Goal: Register for event/course

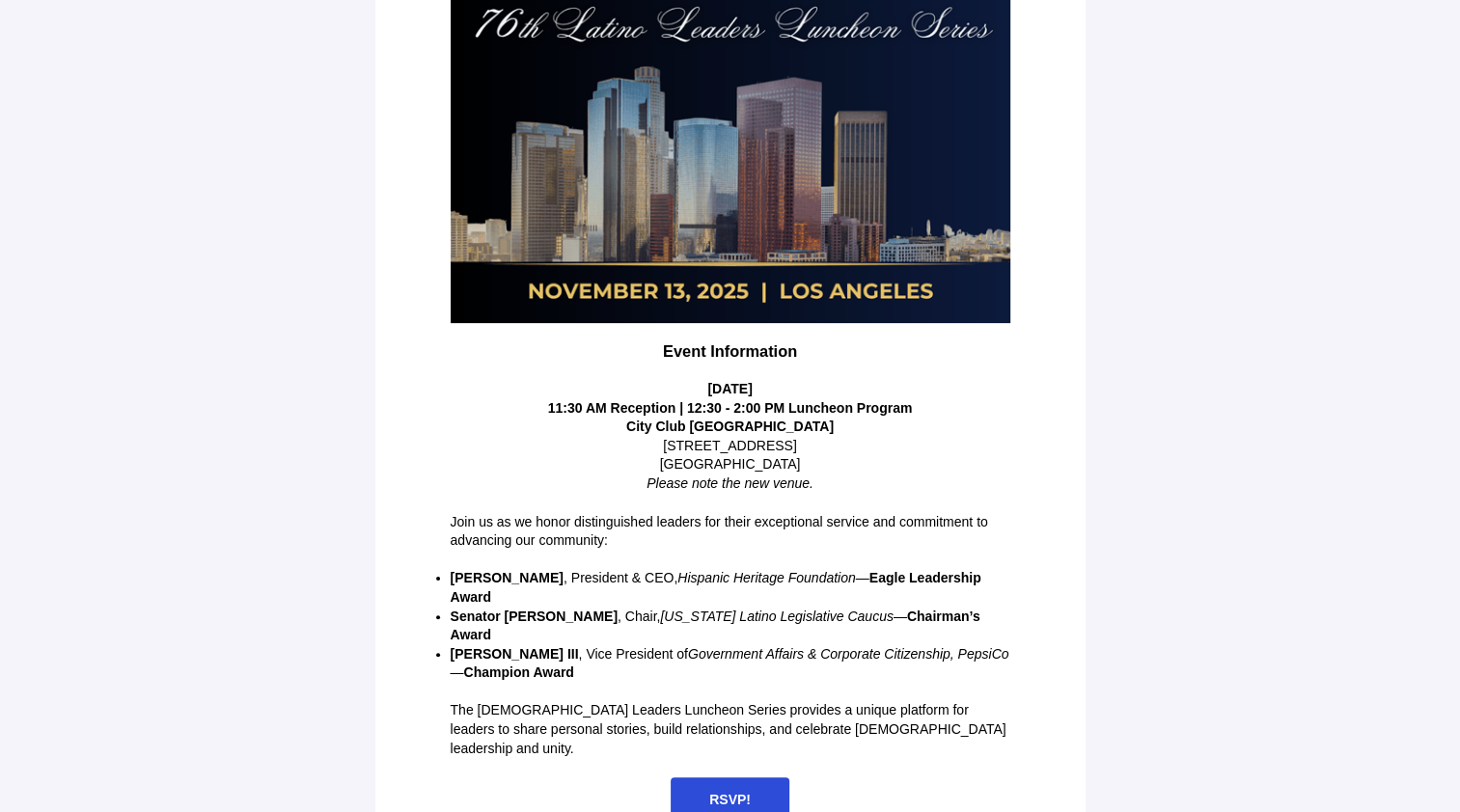
scroll to position [307, 0]
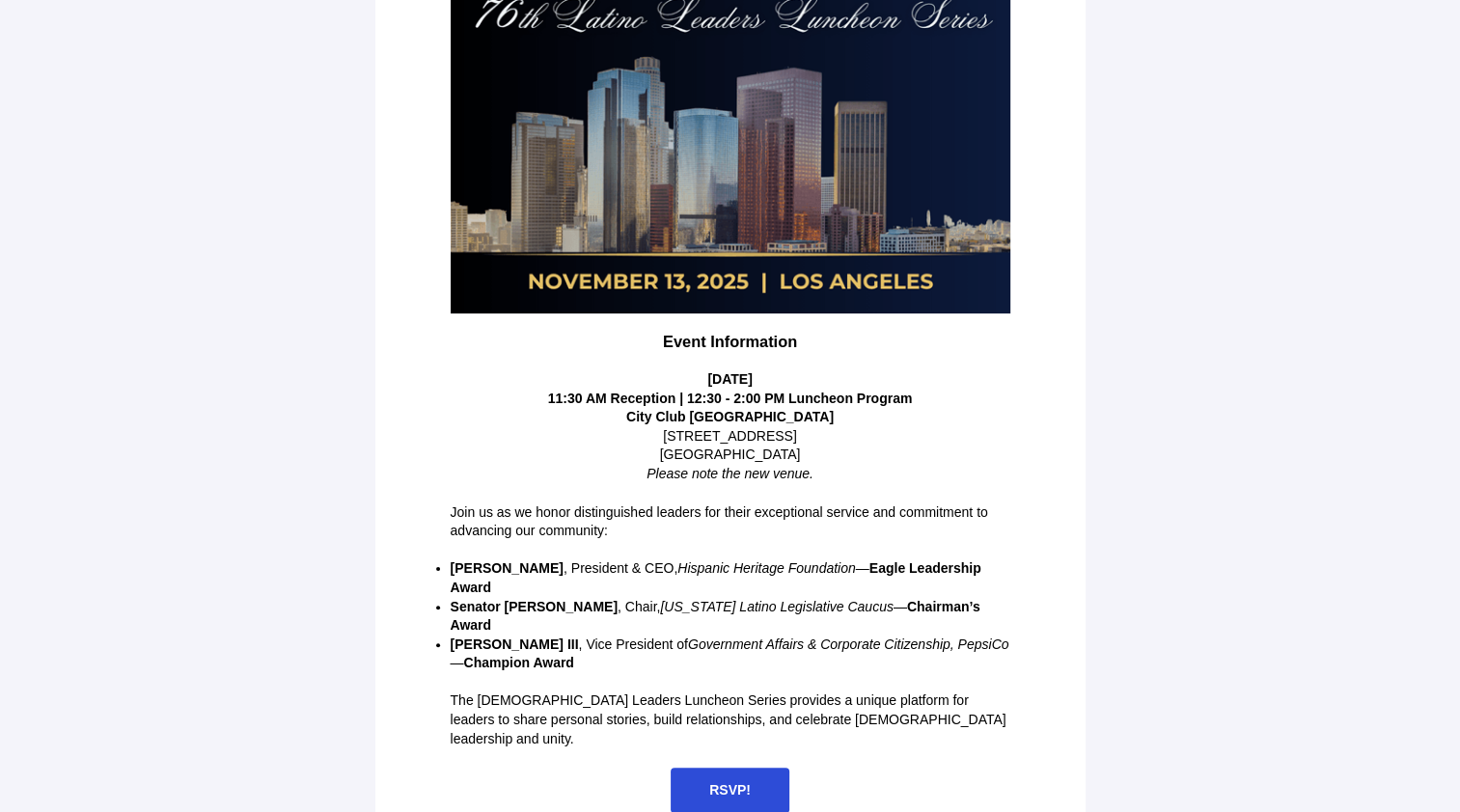
click at [759, 768] on span "RSVP!" at bounding box center [730, 791] width 119 height 46
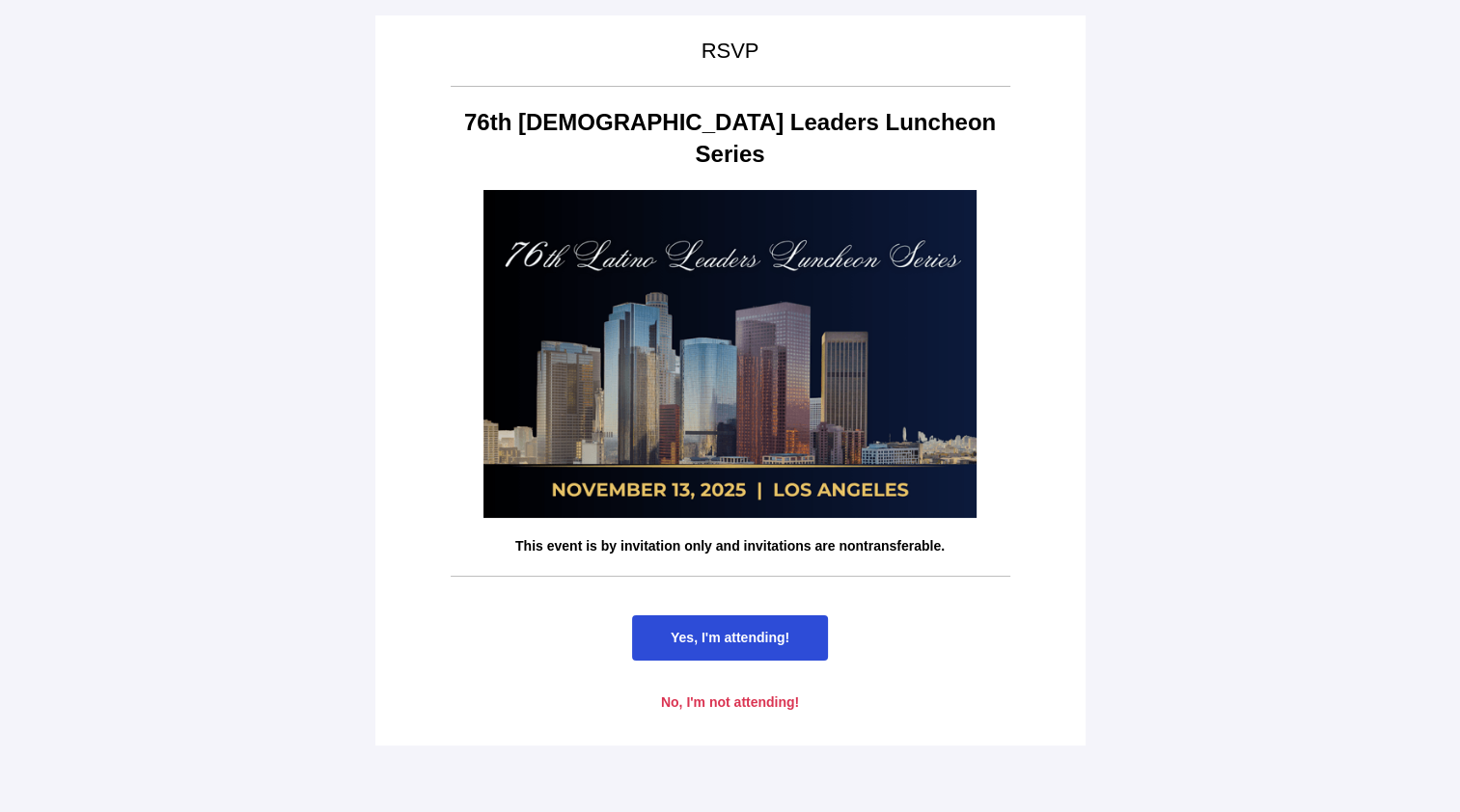
click at [744, 630] on span "Yes, I'm attending!" at bounding box center [730, 638] width 119 height 16
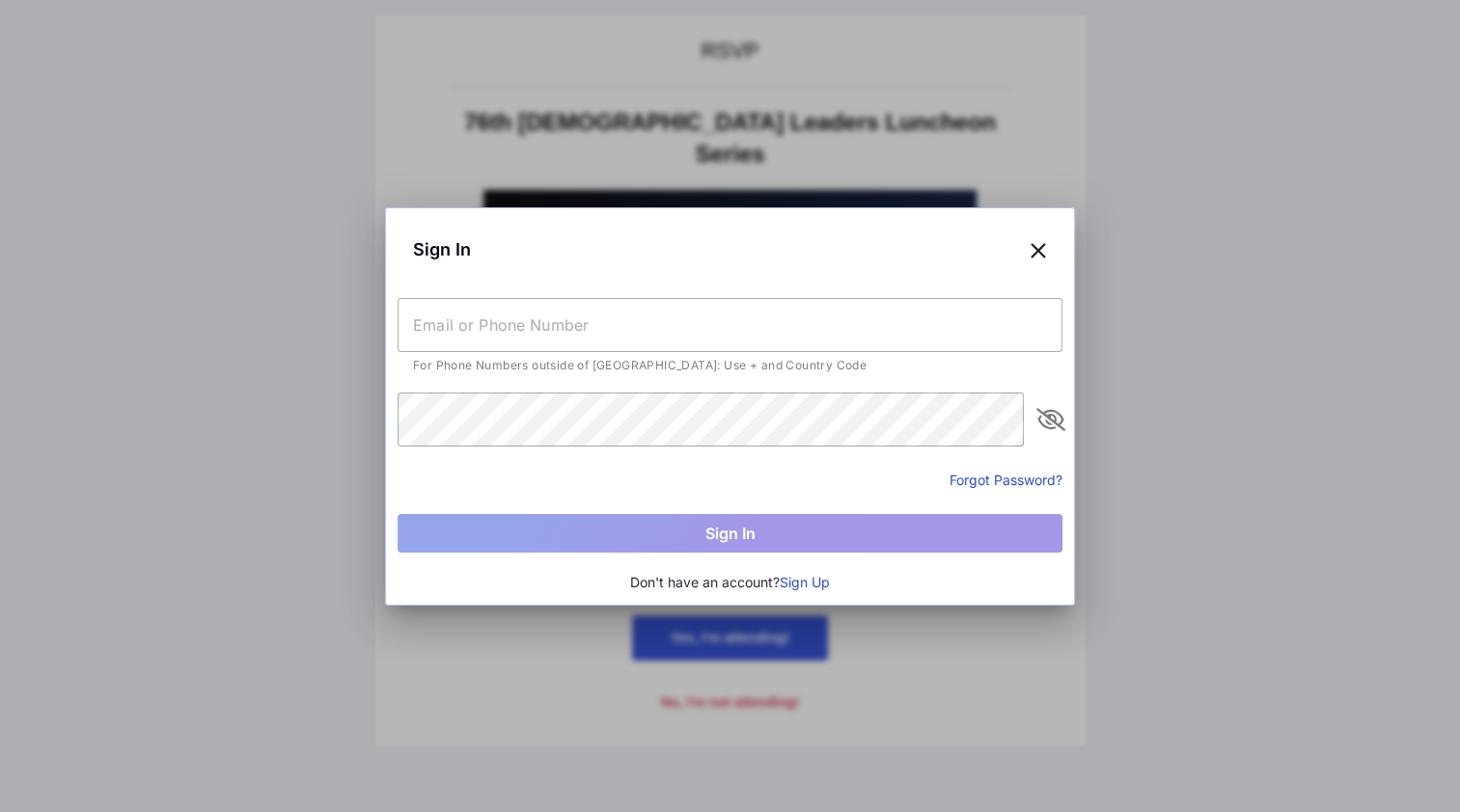
click at [459, 341] on input "text" at bounding box center [730, 325] width 665 height 54
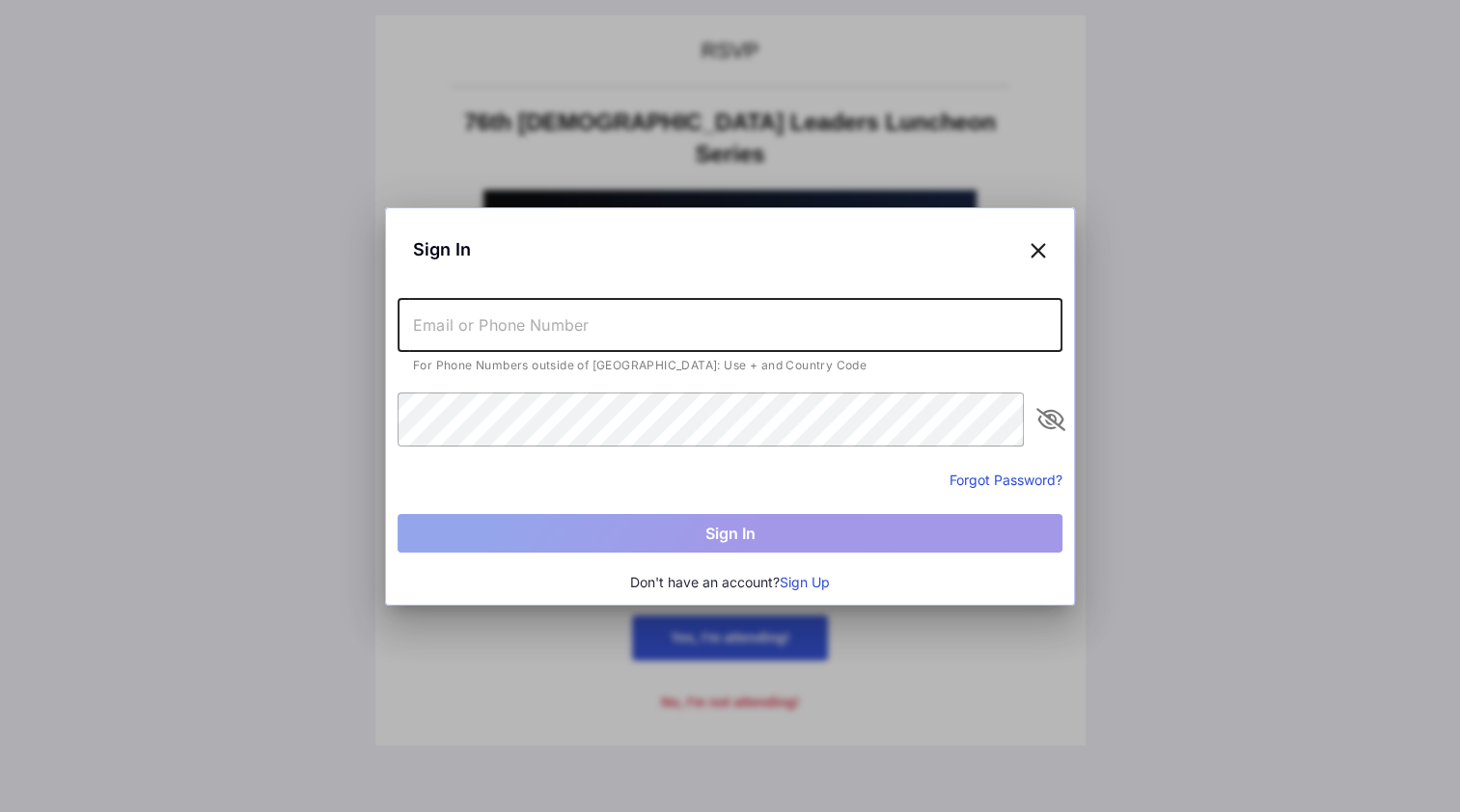
type input "[EMAIL_ADDRESS][DOMAIN_NAME]"
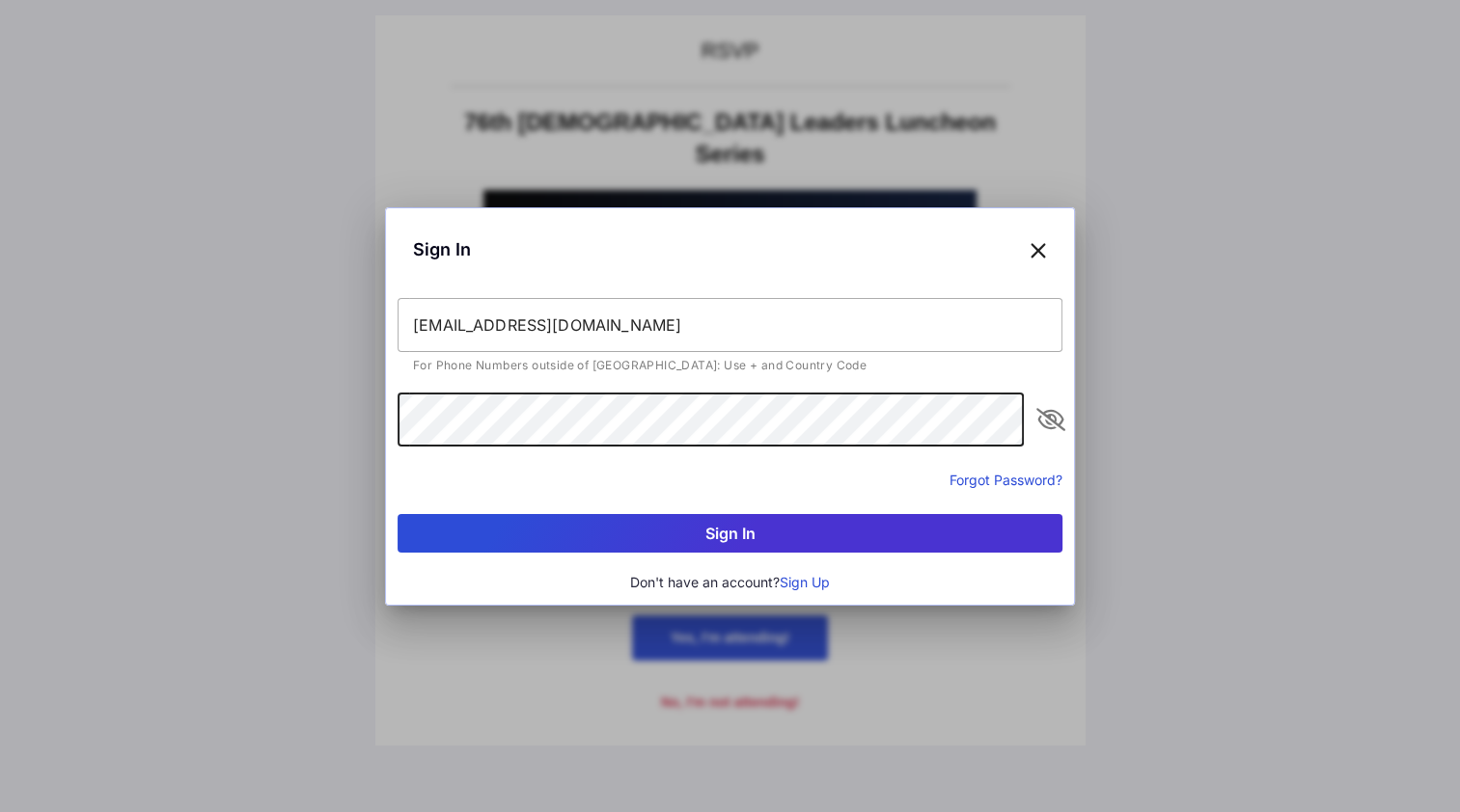
click at [398, 514] on button "Sign In" at bounding box center [730, 533] width 665 height 39
click at [625, 535] on button "Sign In" at bounding box center [730, 533] width 665 height 39
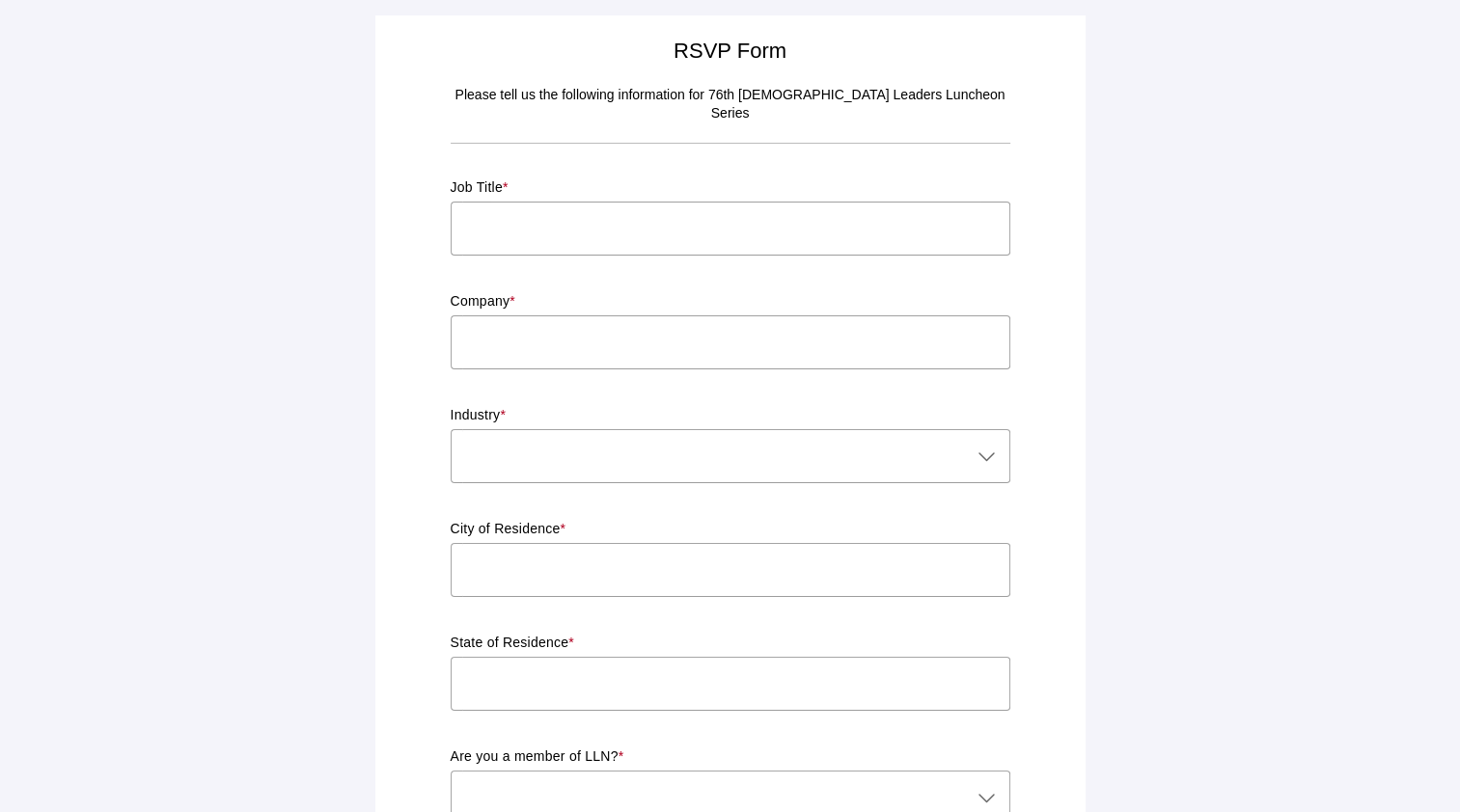
click at [710, 218] on input "text" at bounding box center [730, 228] width 560 height 54
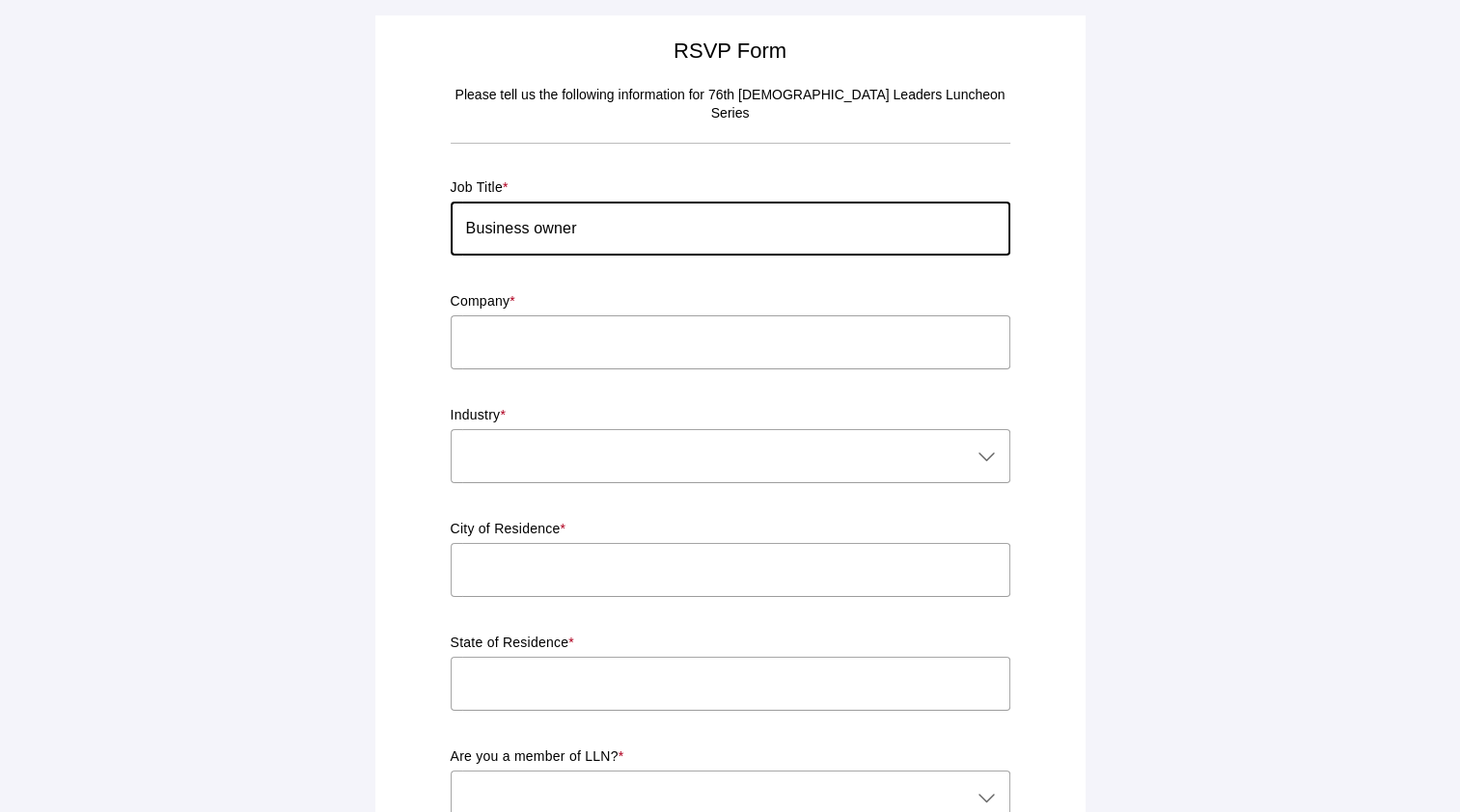
type input "Business owner"
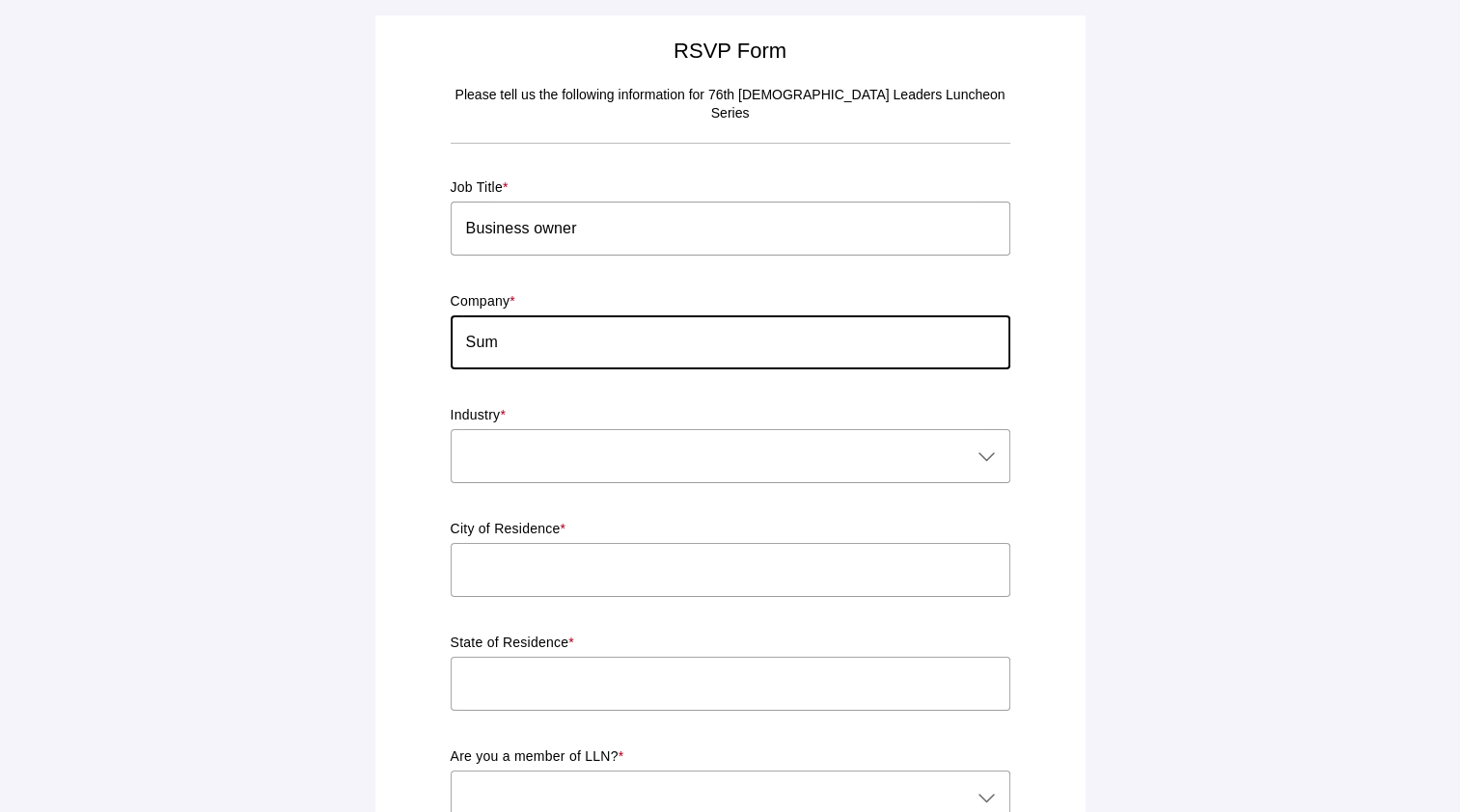
type input "Summit Consulting & Engineering, Inc. (LBE/CBE/SBE)"
type input "[GEOGRAPHIC_DATA]"
type input "CA"
click at [868, 326] on input "Summit Consulting & Engineering, Inc. (LBE/CBE/SBE)" at bounding box center [730, 342] width 560 height 54
type input "Summit Consulting & Engineering, Inc."
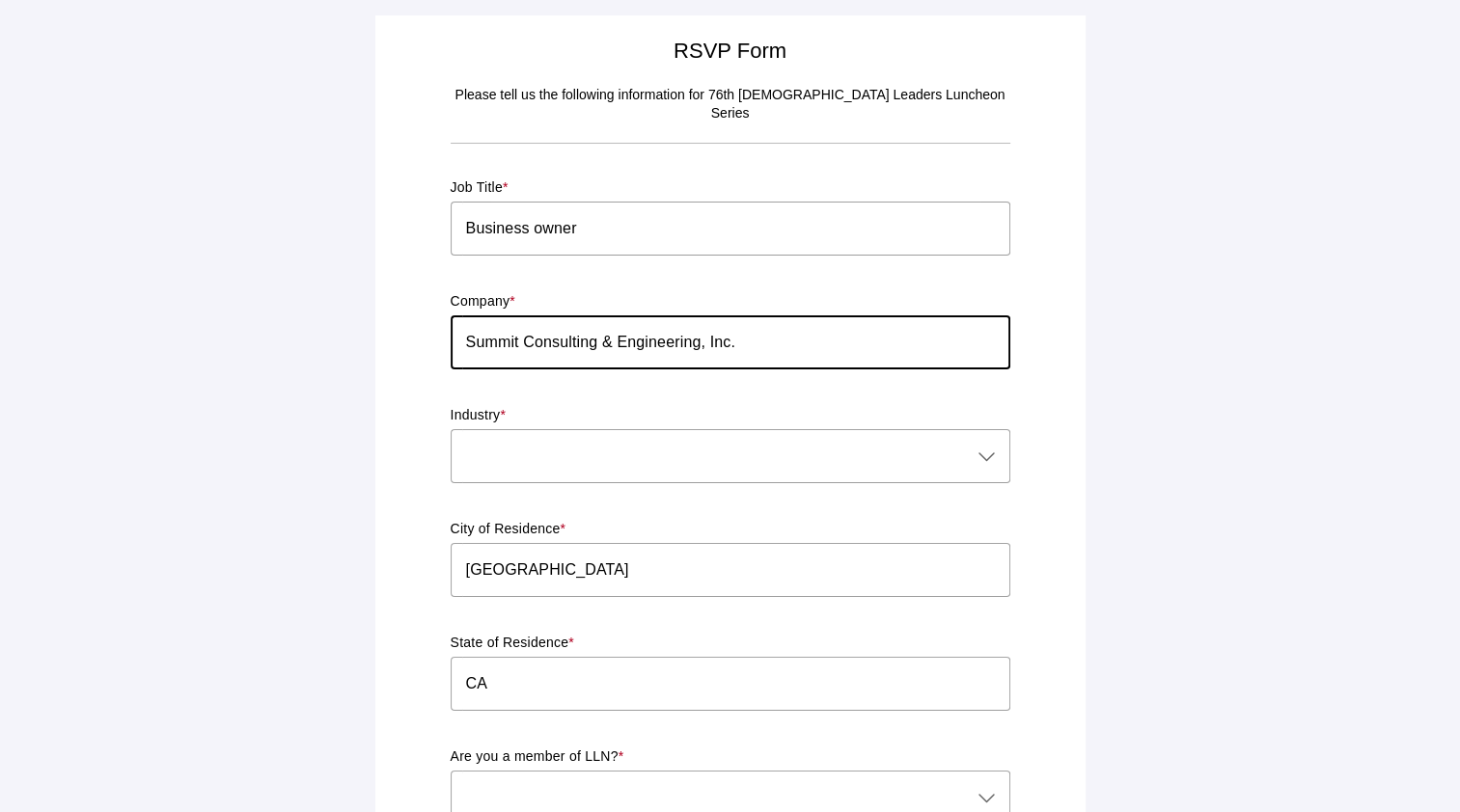
click at [984, 446] on icon at bounding box center [987, 456] width 23 height 23
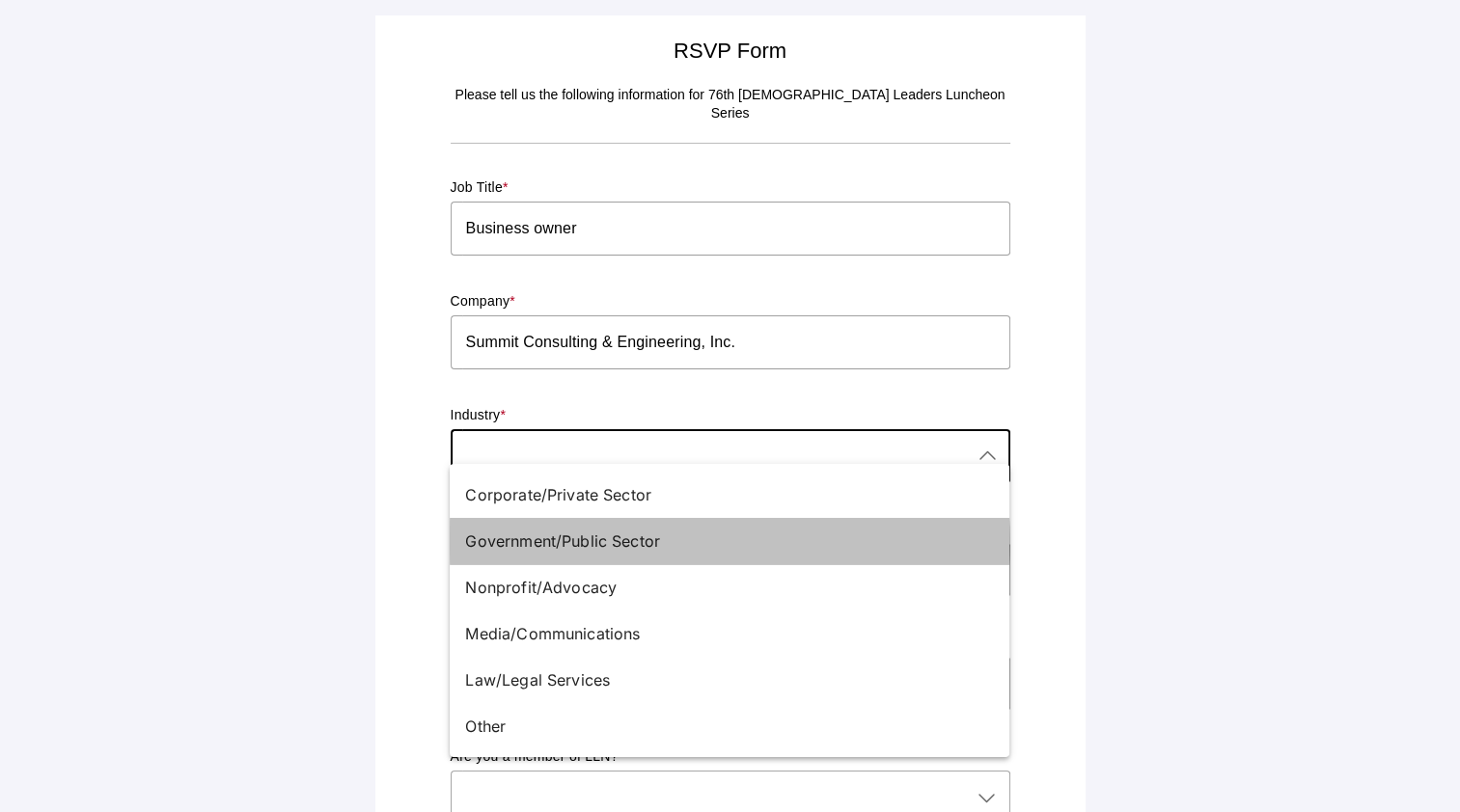
click at [621, 539] on div "Government/Public Sector" at bounding box center [722, 541] width 513 height 23
type input "Government/Public Sector"
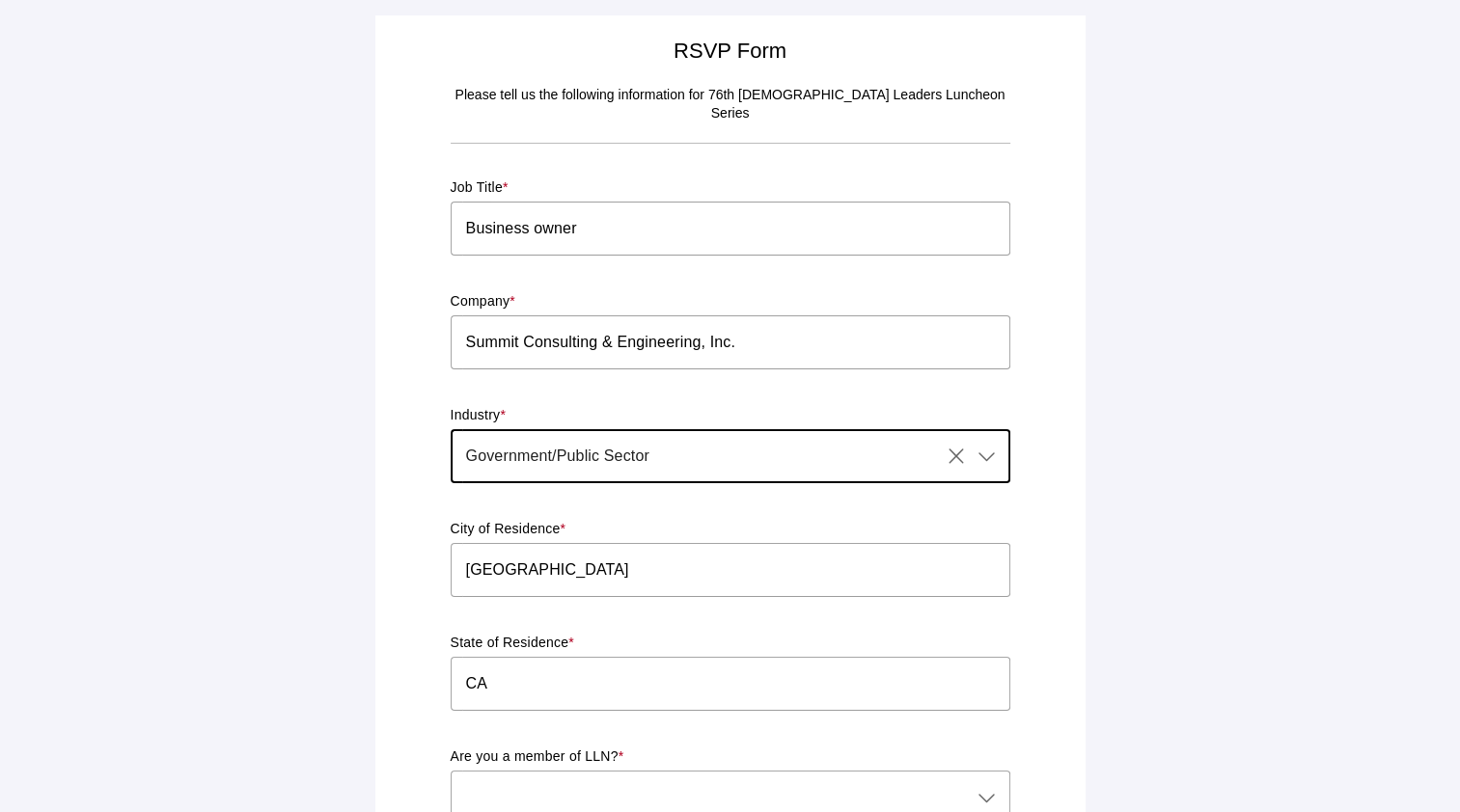
scroll to position [193, 0]
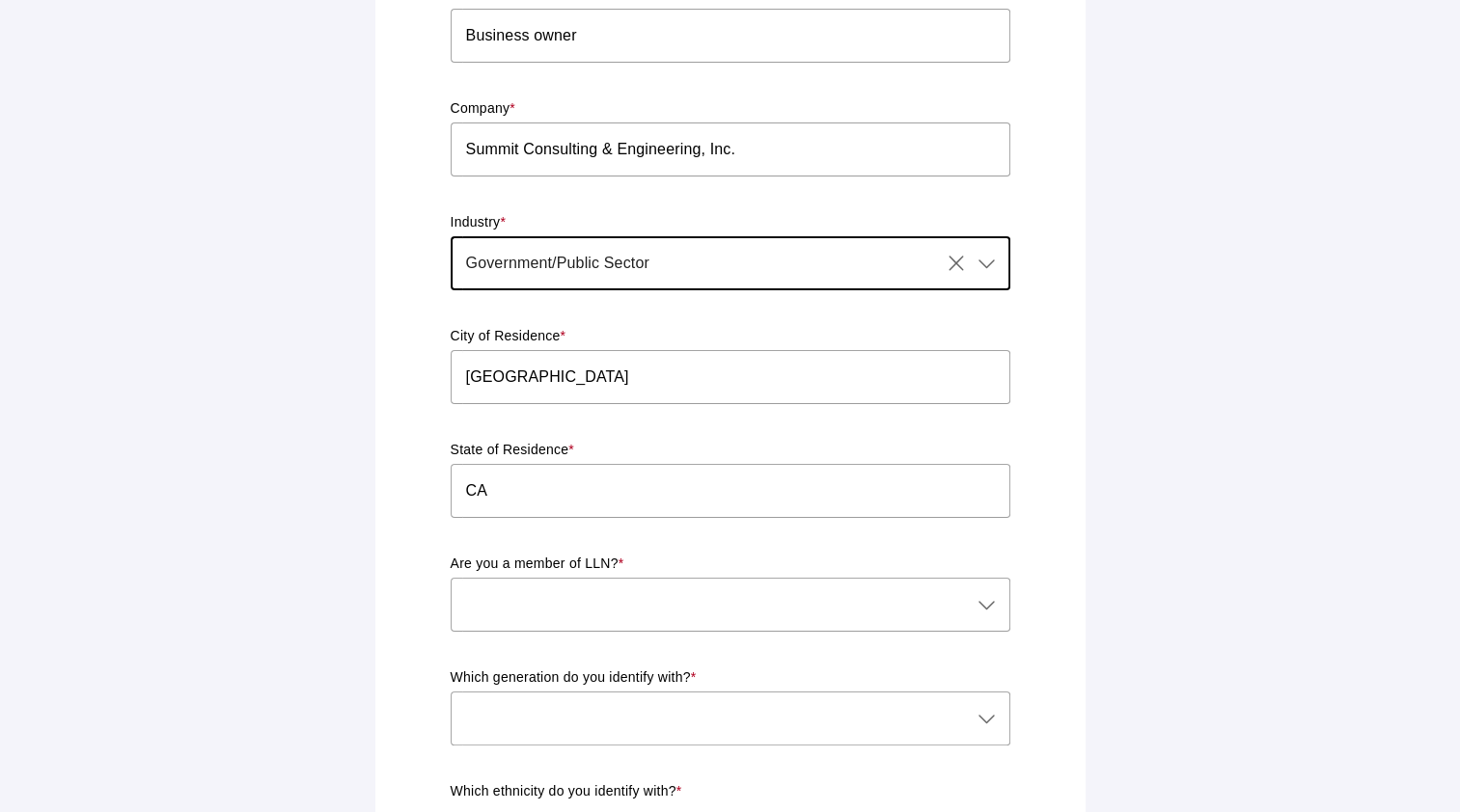
click at [877, 579] on div at bounding box center [711, 604] width 521 height 54
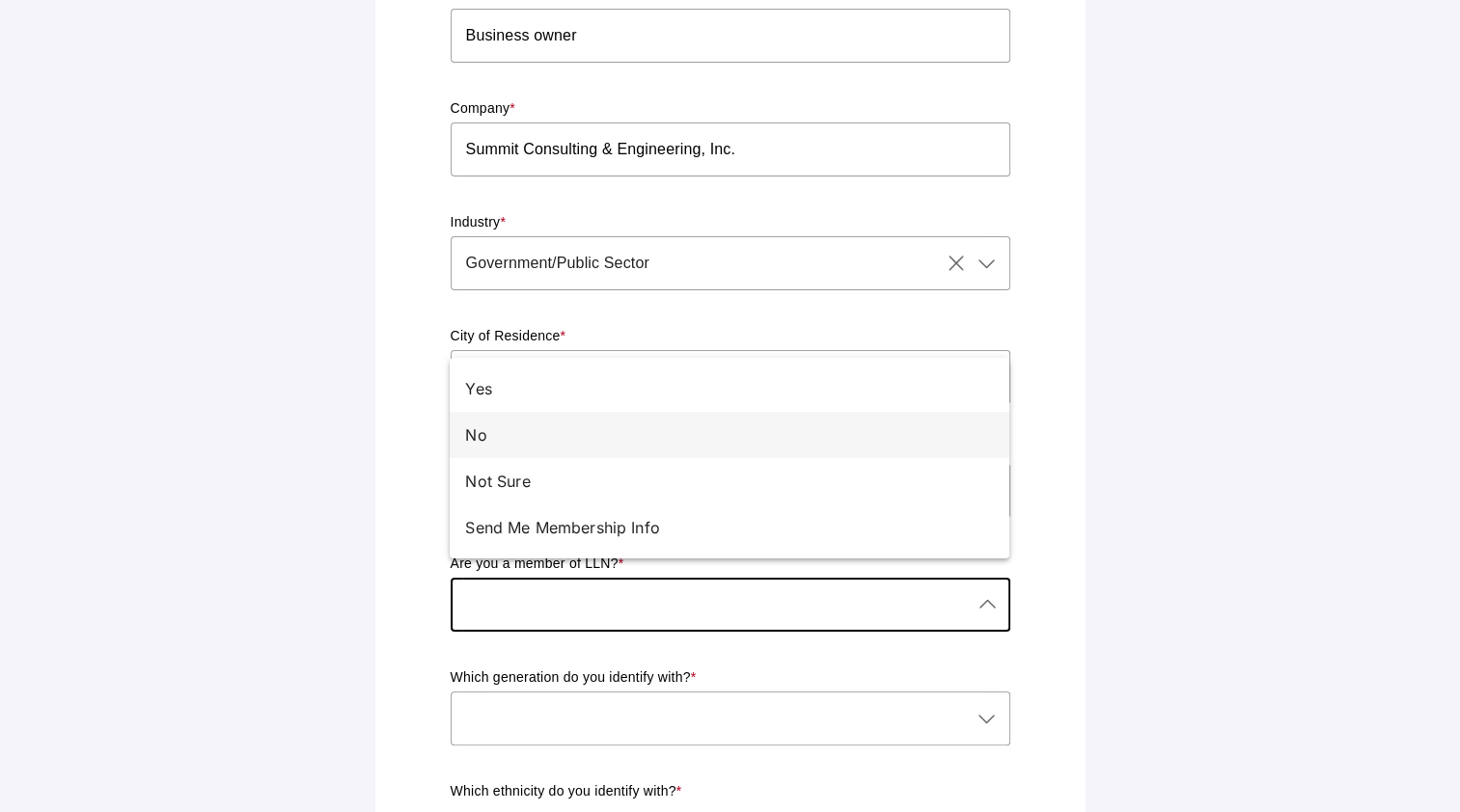
click at [476, 434] on div "No" at bounding box center [722, 435] width 513 height 23
type input "No"
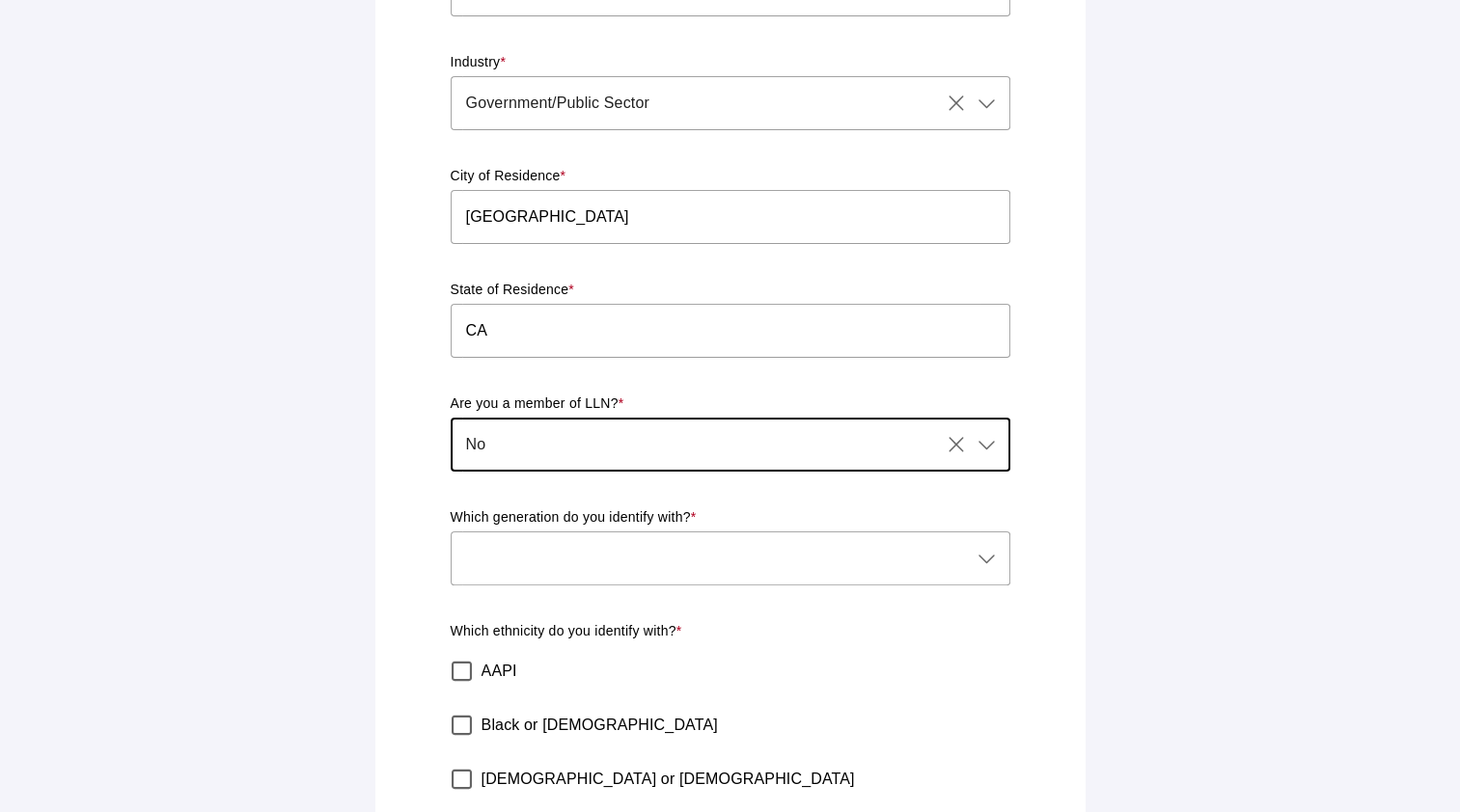
scroll to position [386, 0]
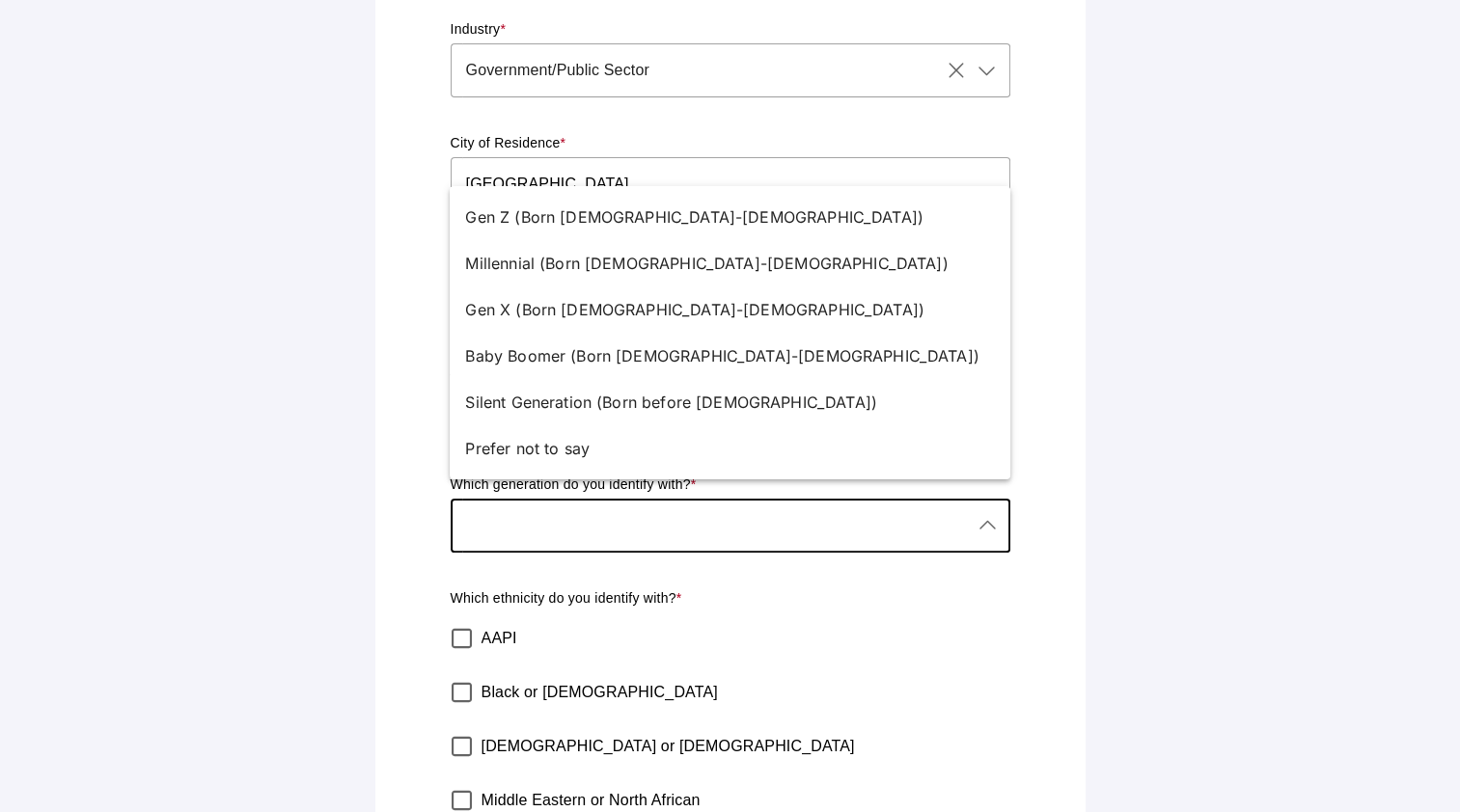
click at [843, 499] on div at bounding box center [711, 525] width 521 height 54
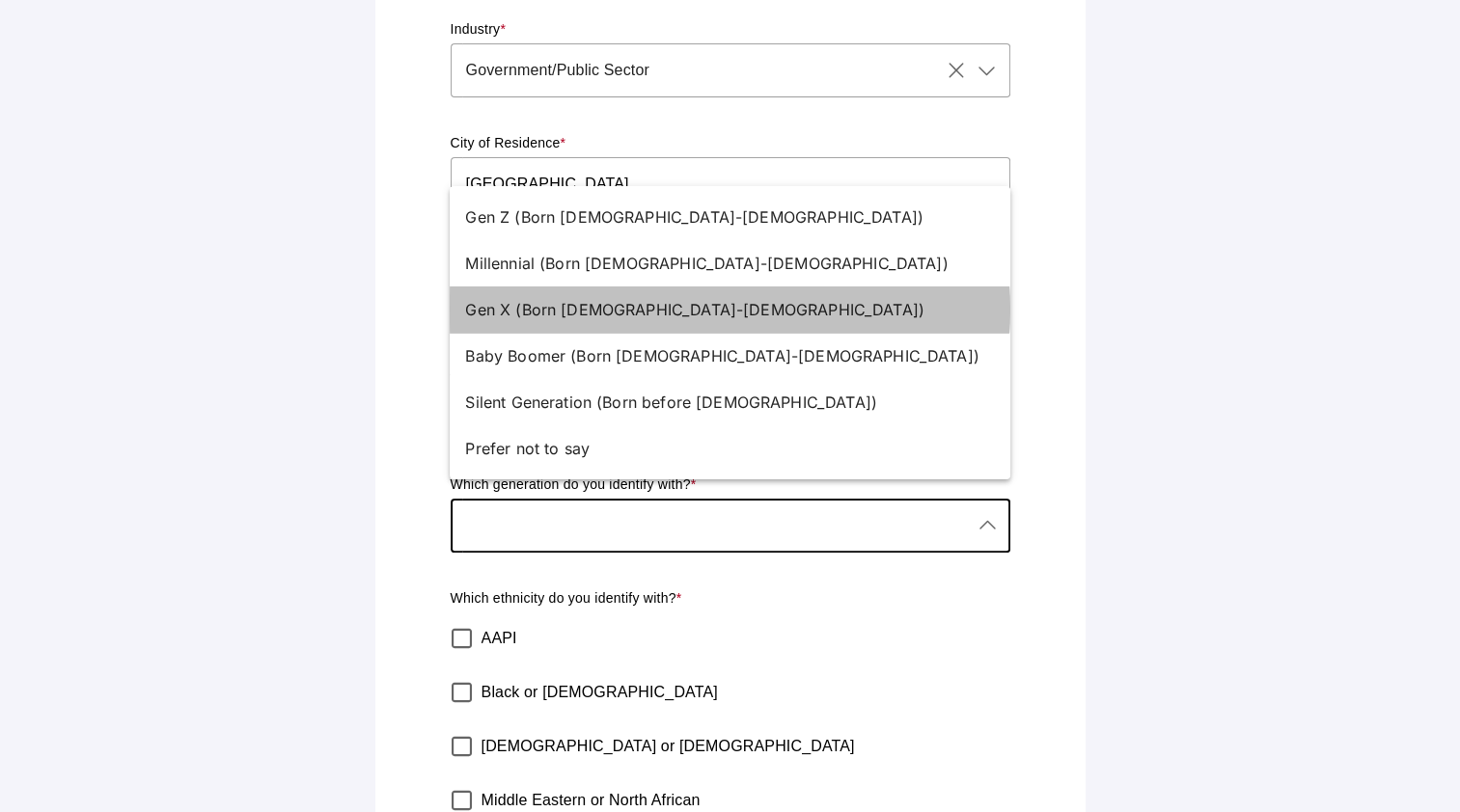
click at [602, 306] on div "Gen X (Born [DEMOGRAPHIC_DATA]-[DEMOGRAPHIC_DATA])" at bounding box center [722, 310] width 513 height 23
type input "Gen X (Born [DEMOGRAPHIC_DATA]-[DEMOGRAPHIC_DATA])"
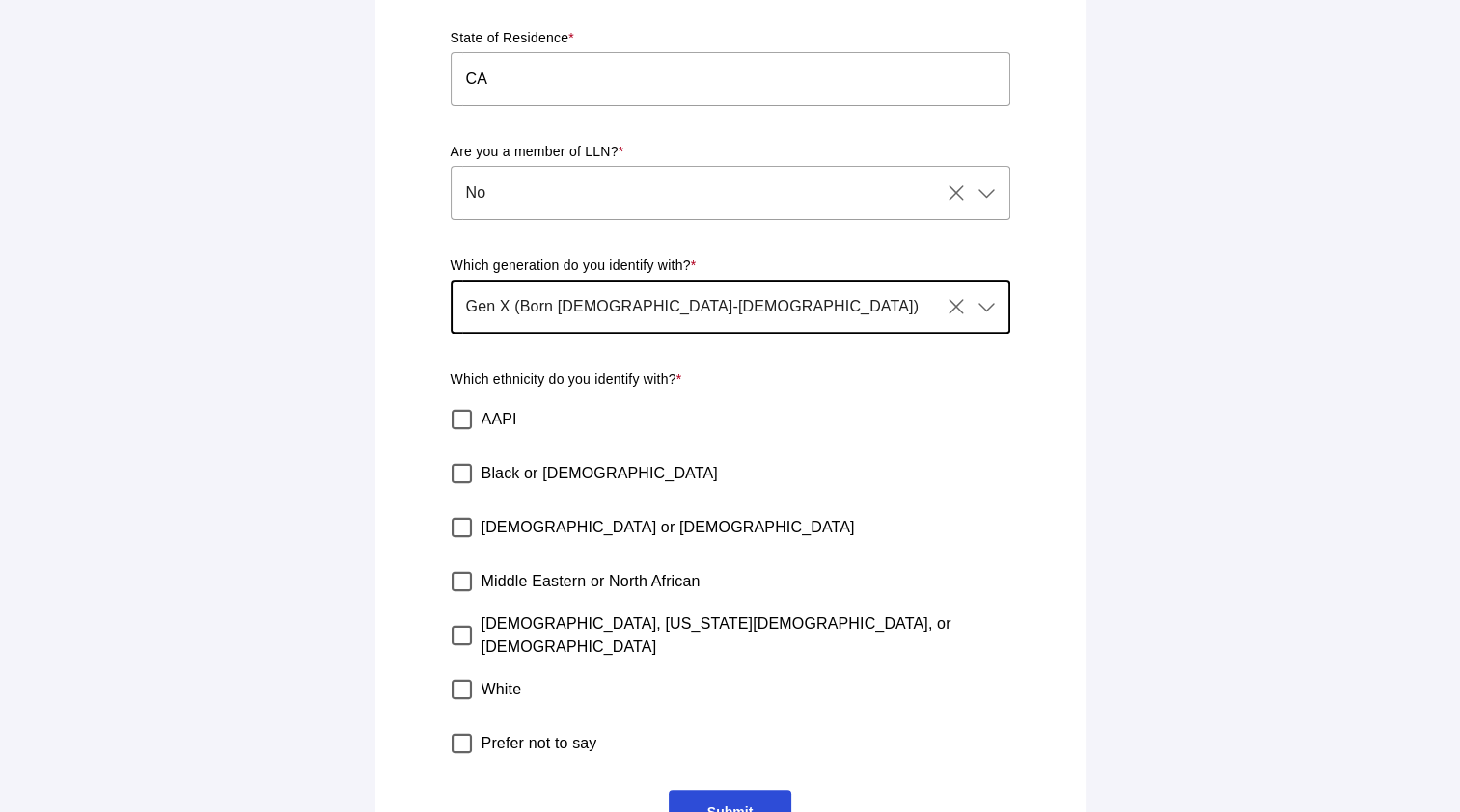
scroll to position [645, 0]
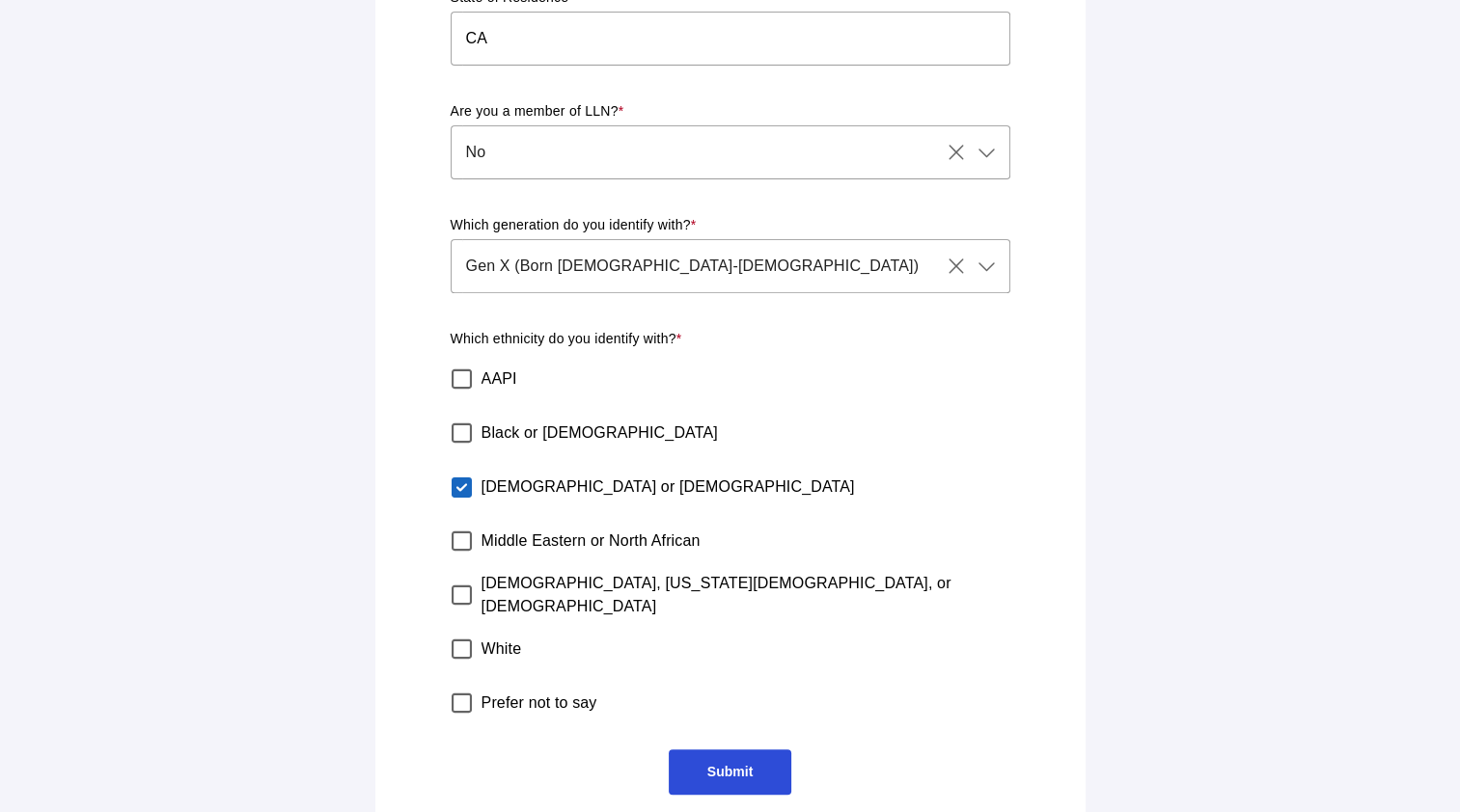
click at [746, 767] on span "Submit" at bounding box center [730, 772] width 123 height 46
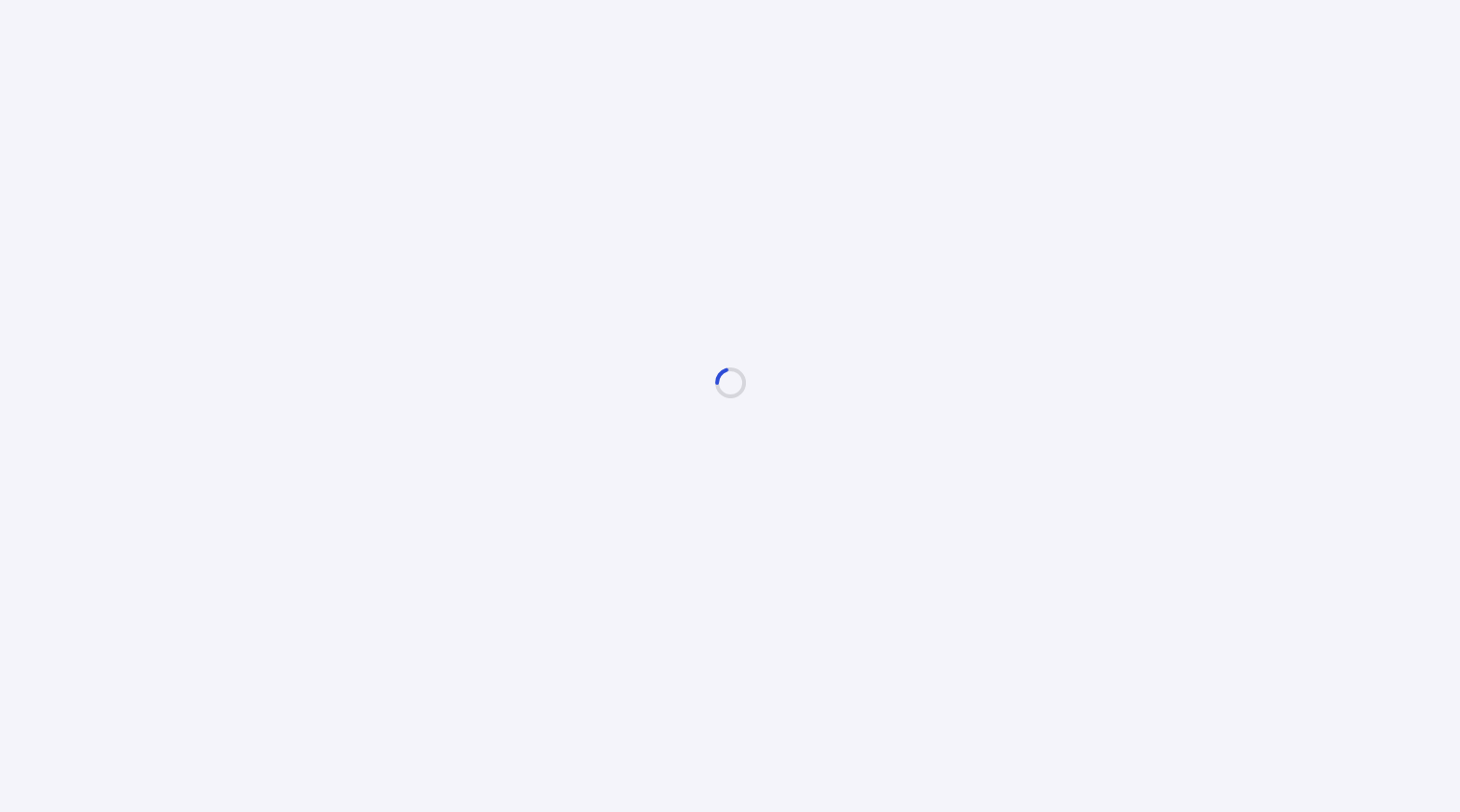
scroll to position [0, 0]
